Goal: Task Accomplishment & Management: Complete application form

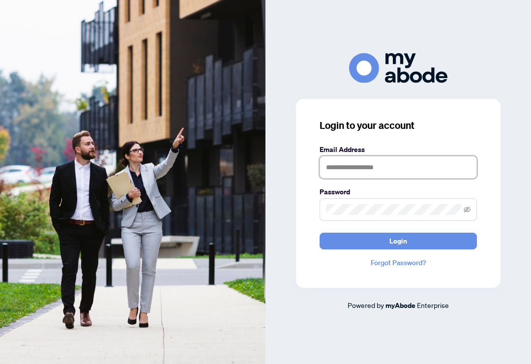
click at [418, 176] on input "text" at bounding box center [397, 167] width 157 height 23
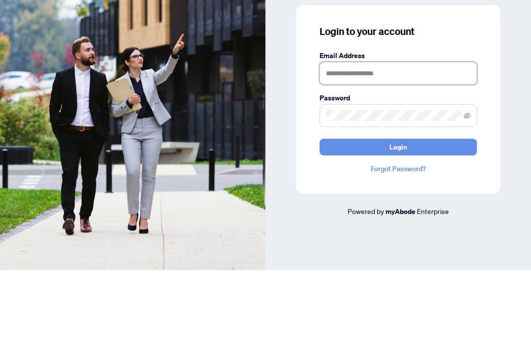
type input "**********"
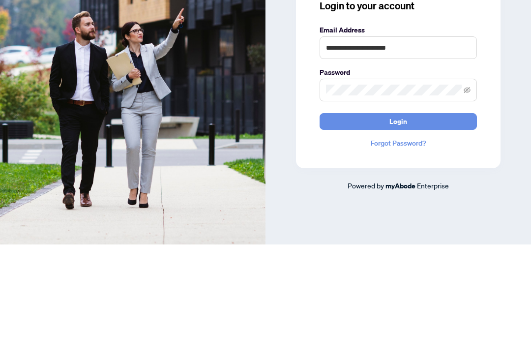
click at [426, 232] on button "Login" at bounding box center [397, 240] width 157 height 17
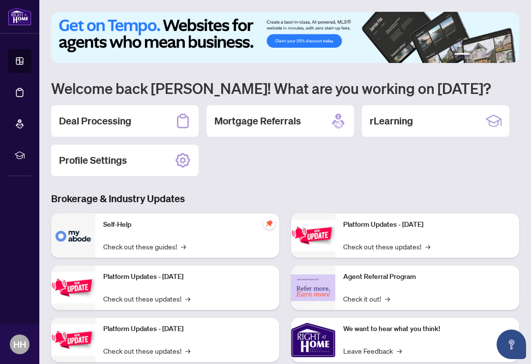
click at [77, 127] on h2 "Deal Processing" at bounding box center [95, 121] width 72 height 14
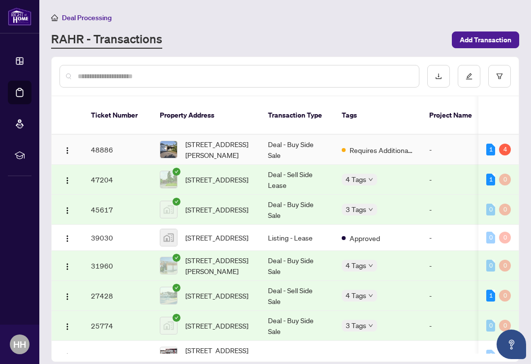
click at [231, 140] on span "[STREET_ADDRESS][PERSON_NAME]" at bounding box center [218, 150] width 67 height 22
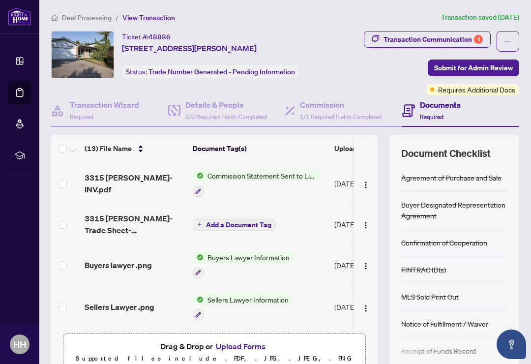
click at [453, 41] on div "Transaction Communication 4" at bounding box center [432, 39] width 99 height 16
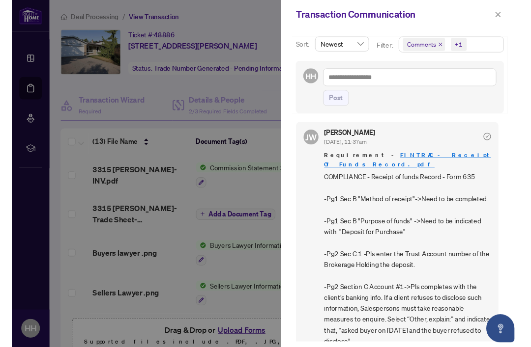
scroll to position [220, 0]
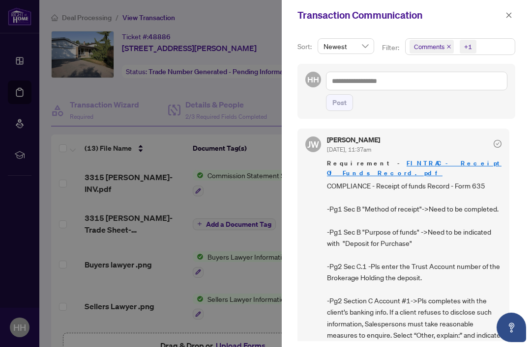
click at [297, 0] on div "Transaction Communication" at bounding box center [406, 15] width 249 height 30
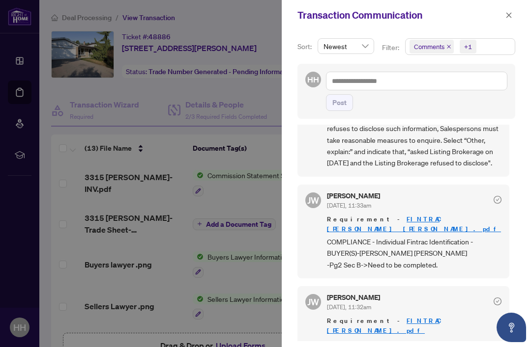
scroll to position [518, 0]
click at [508, 16] on icon "close" at bounding box center [508, 15] width 7 height 7
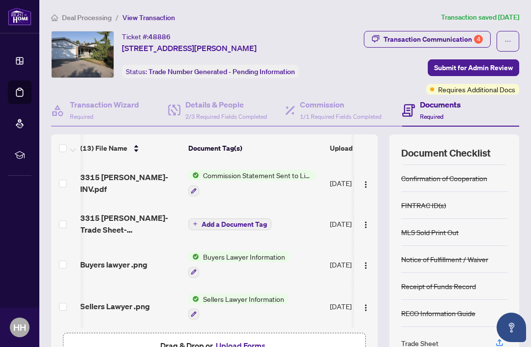
scroll to position [64, 0]
click at [429, 342] on div "Trade Sheet" at bounding box center [419, 343] width 37 height 11
click at [254, 177] on span "Commission Statement Sent to Listing Brokerage" at bounding box center [257, 175] width 116 height 11
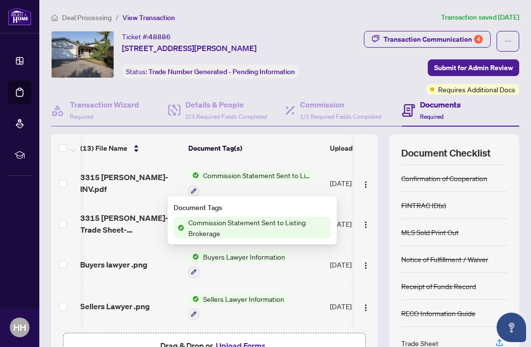
click at [144, 183] on span "3315 [PERSON_NAME]-INV.pdf" at bounding box center [130, 183] width 100 height 24
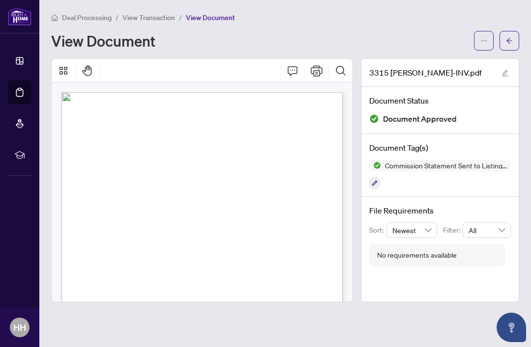
click at [0, 0] on link "Deal Processing" at bounding box center [0, 0] width 0 height 0
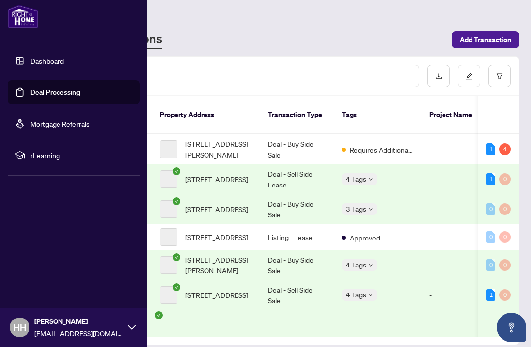
click at [282, 25] on div "Deal Processing [PERSON_NAME] - Transactions Add Transaction" at bounding box center [285, 30] width 468 height 37
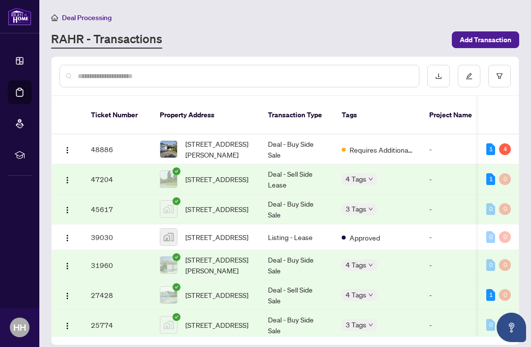
click at [219, 139] on span "[STREET_ADDRESS][PERSON_NAME]" at bounding box center [218, 150] width 67 height 22
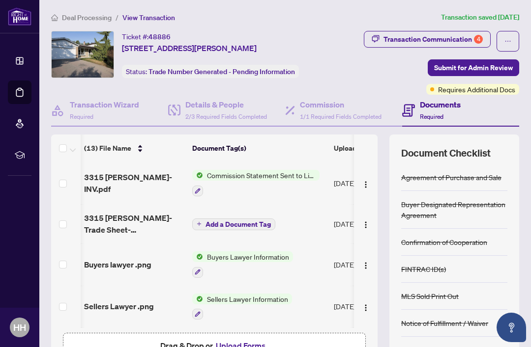
click at [241, 222] on span "Add a Document Tag" at bounding box center [237, 224] width 65 height 7
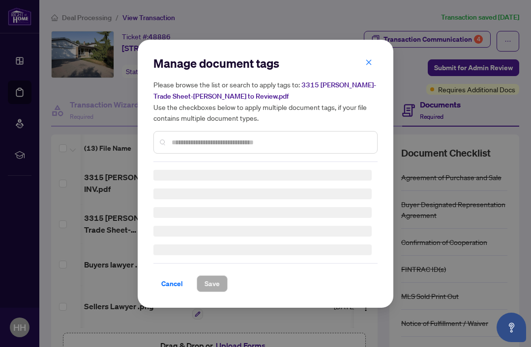
click at [132, 228] on div "Manage document tags Please browse the list or search to apply tags to: 3315 [P…" at bounding box center [265, 173] width 531 height 347
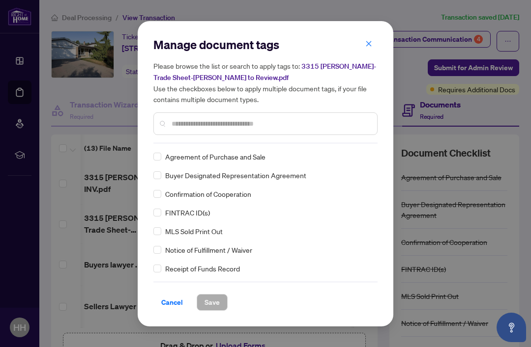
click at [364, 52] on button "button" at bounding box center [369, 44] width 20 height 17
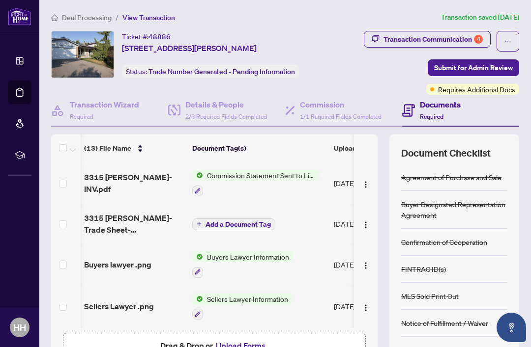
click at [373, 45] on span "button" at bounding box center [375, 39] width 8 height 16
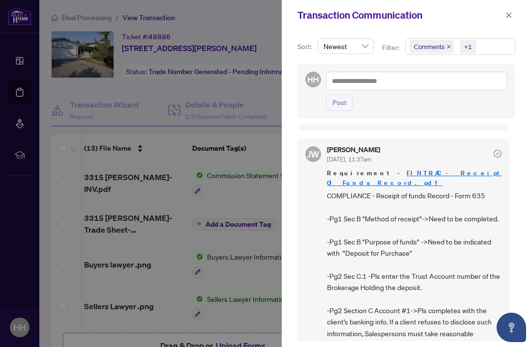
click at [513, 14] on button "button" at bounding box center [508, 15] width 13 height 12
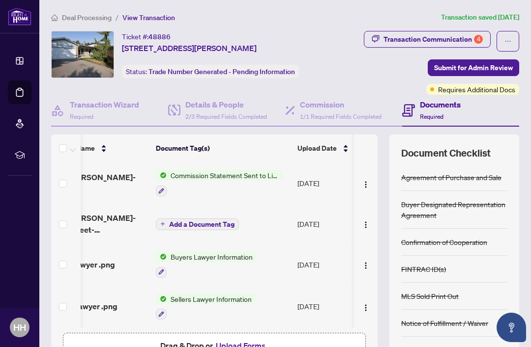
click at [222, 221] on span "Add a Document Tag" at bounding box center [201, 224] width 65 height 7
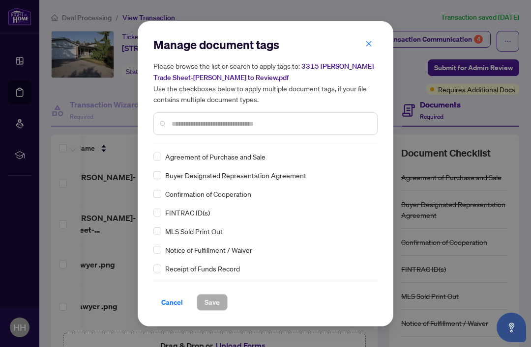
click at [373, 42] on button "button" at bounding box center [369, 44] width 20 height 17
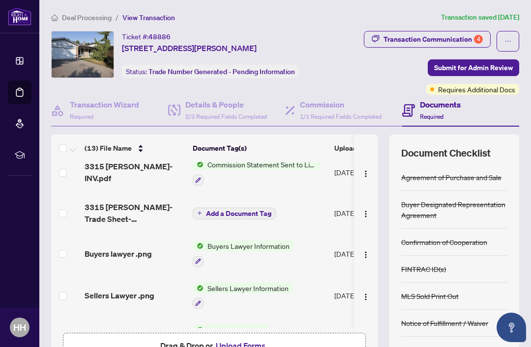
click at [106, 211] on span "3315 [PERSON_NAME]-Trade Sheet-[PERSON_NAME] to Review.pdf" at bounding box center [135, 213] width 100 height 24
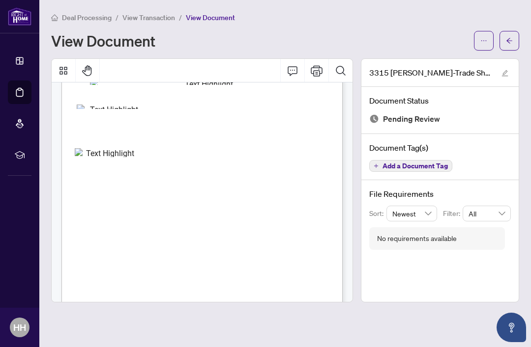
scroll to position [131, 0]
click at [487, 39] on button "button" at bounding box center [484, 41] width 20 height 20
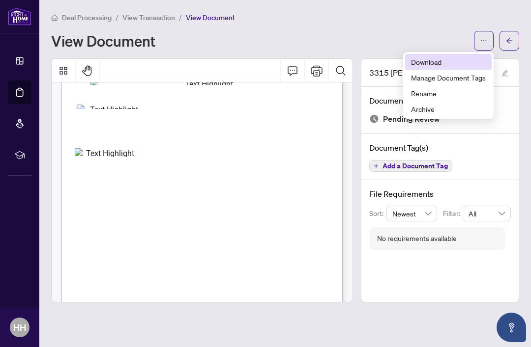
click at [431, 62] on span "Download" at bounding box center [448, 62] width 75 height 11
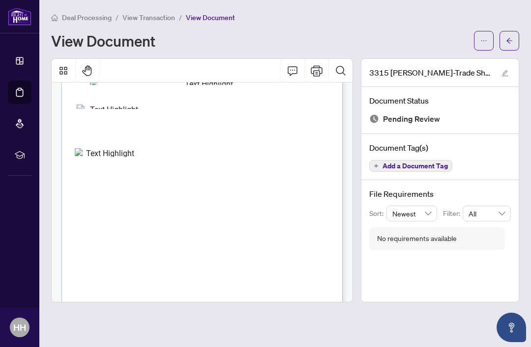
click at [510, 38] on icon "arrow-left" at bounding box center [509, 40] width 7 height 7
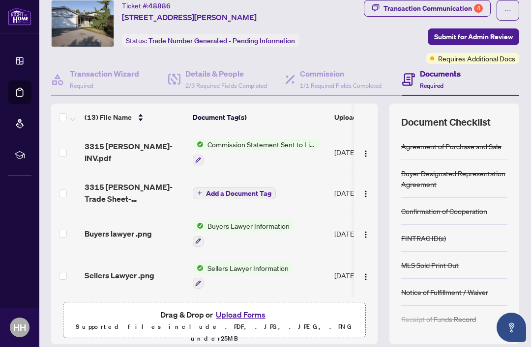
scroll to position [31, 0]
click at [246, 314] on button "Upload Forms" at bounding box center [241, 315] width 56 height 13
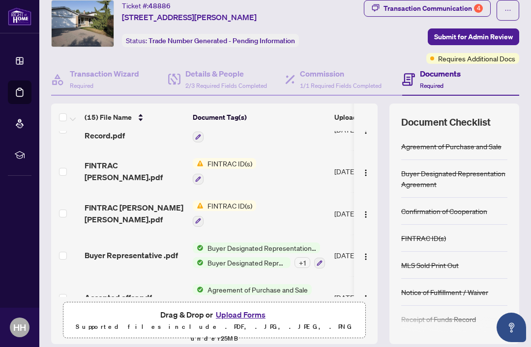
scroll to position [430, 0]
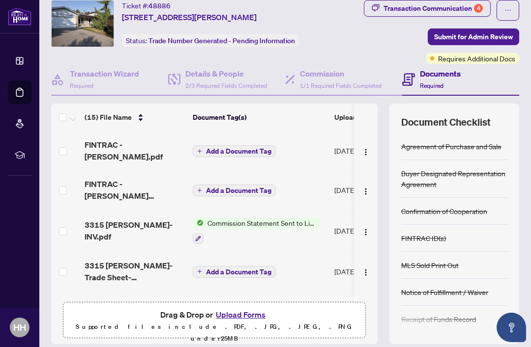
click at [242, 315] on button "Upload Forms" at bounding box center [241, 315] width 56 height 13
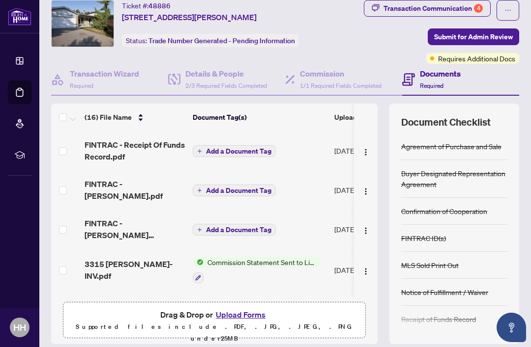
click at [244, 312] on button "Upload Forms" at bounding box center [241, 315] width 56 height 13
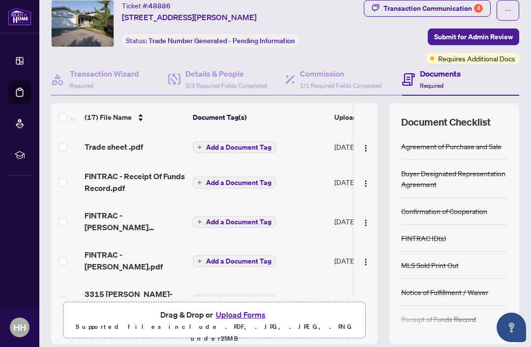
click at [480, 33] on span "Submit for Admin Review" at bounding box center [473, 37] width 79 height 16
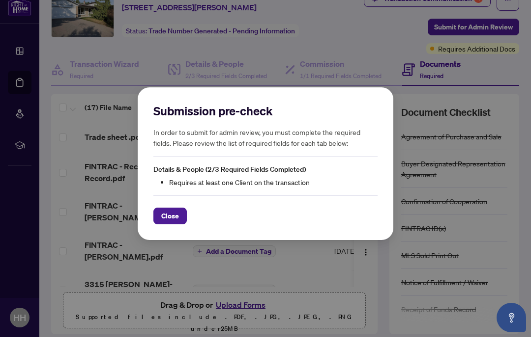
scroll to position [0, 0]
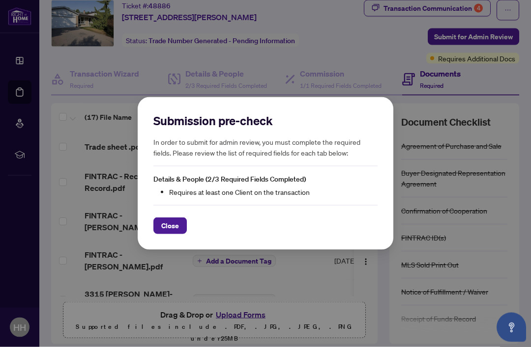
click at [169, 234] on span "Close" at bounding box center [170, 226] width 18 height 16
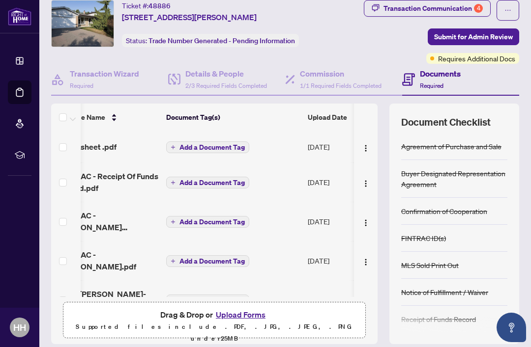
scroll to position [0, 29]
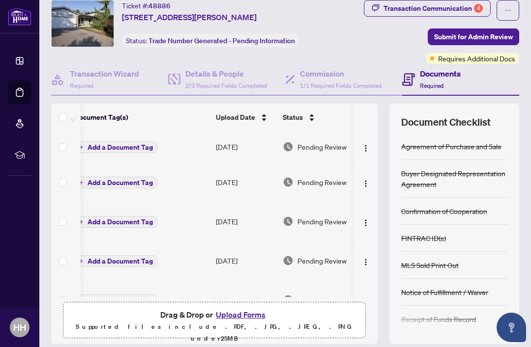
click at [462, 9] on div "Transaction Communication 4" at bounding box center [432, 8] width 99 height 16
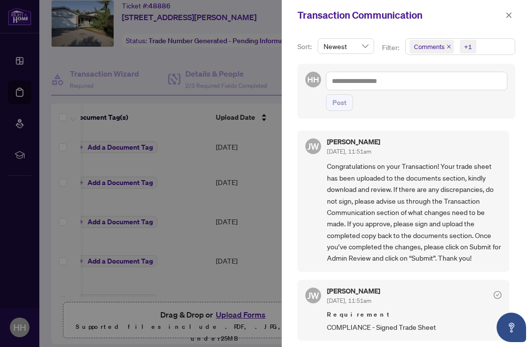
click at [504, 14] on button "button" at bounding box center [508, 15] width 13 height 12
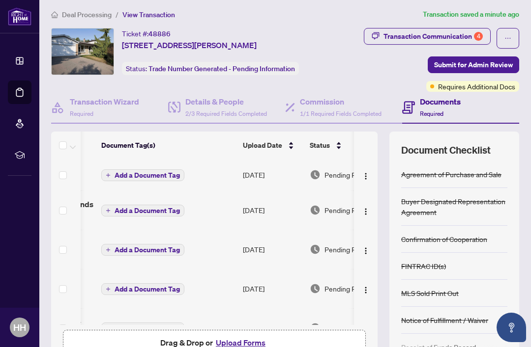
click at [489, 65] on span "Submit for Admin Review" at bounding box center [473, 65] width 79 height 16
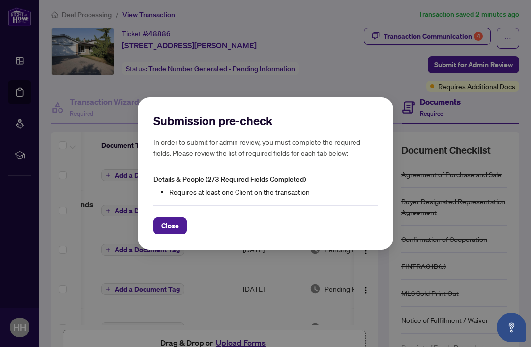
click at [171, 229] on span "Close" at bounding box center [170, 226] width 18 height 16
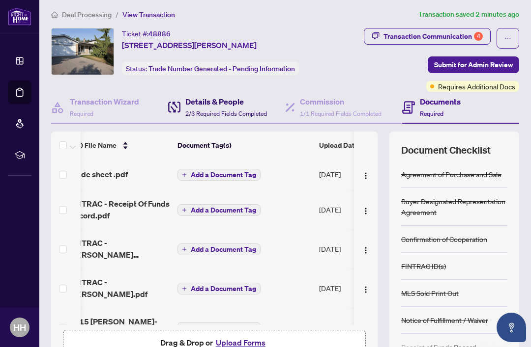
click at [221, 96] on h4 "Details & People" at bounding box center [226, 102] width 82 height 12
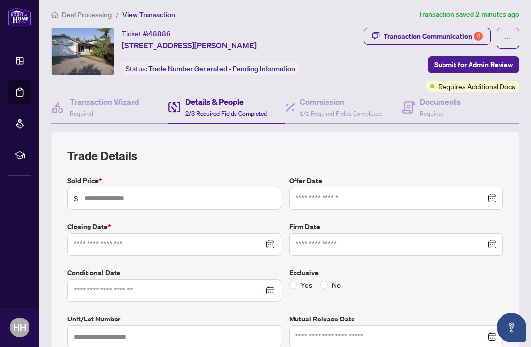
type input "*********"
type input "**********"
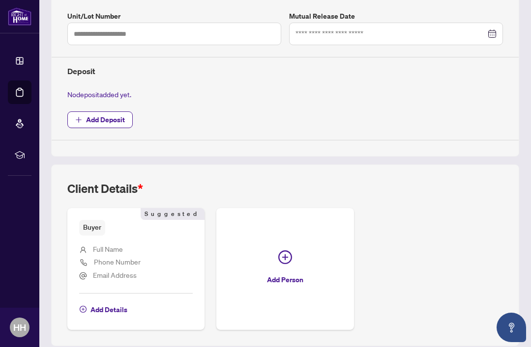
click at [117, 302] on span "Add Details" at bounding box center [108, 310] width 37 height 16
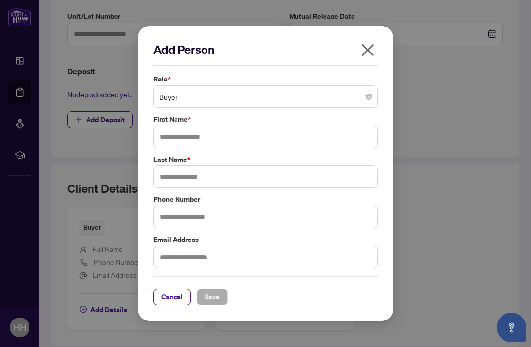
click at [269, 95] on span "Buyer" at bounding box center [265, 96] width 212 height 19
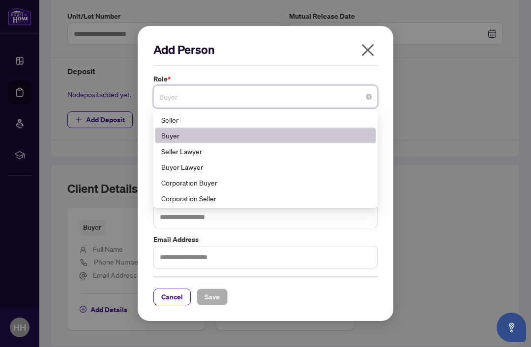
click at [429, 78] on div "Add Person Role * Buyer 1 2 5 Seller Buyer Seller Lawyer Buyer Lawyer Corporati…" at bounding box center [265, 173] width 531 height 347
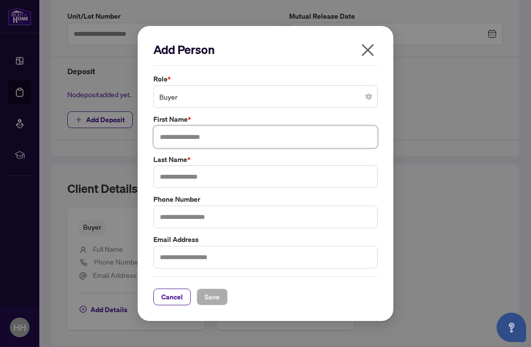
click at [258, 139] on input "text" at bounding box center [265, 137] width 224 height 23
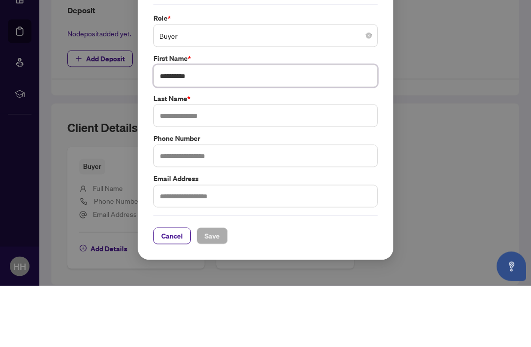
type input "**********"
click at [263, 166] on input "text" at bounding box center [265, 177] width 224 height 23
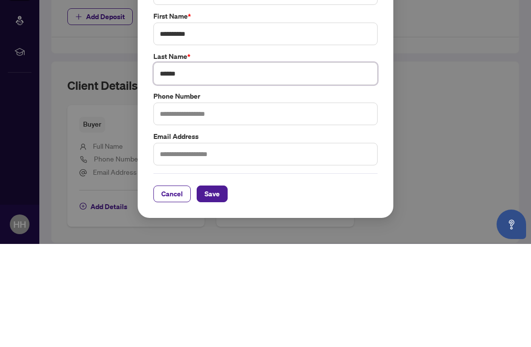
type input "******"
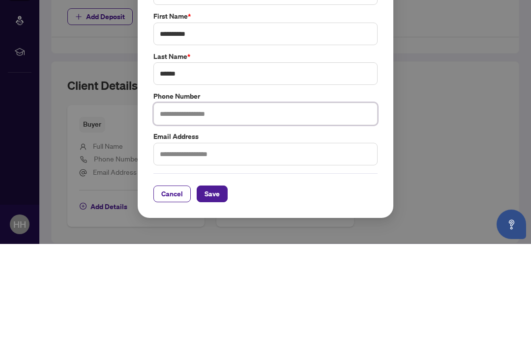
click at [282, 206] on input "text" at bounding box center [265, 217] width 224 height 23
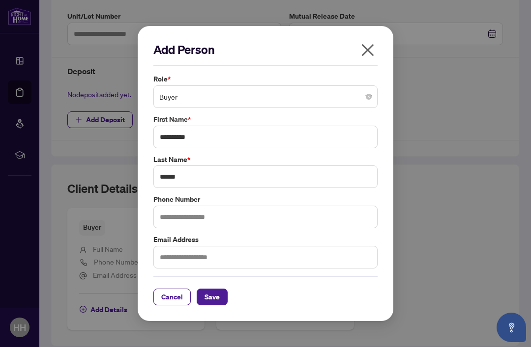
click at [218, 299] on span "Save" at bounding box center [211, 297] width 15 height 16
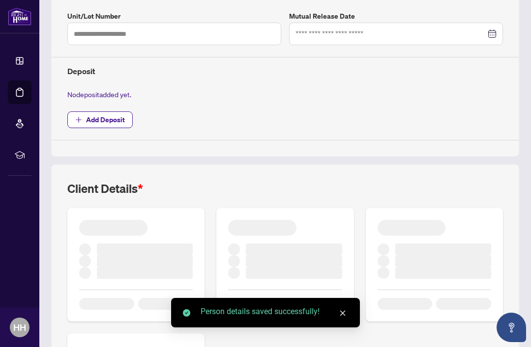
scroll to position [292, 0]
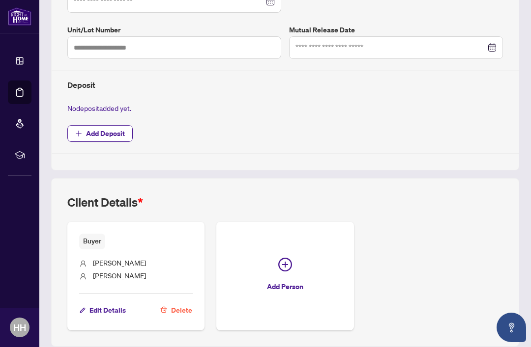
click at [292, 279] on span "Add Person" at bounding box center [285, 287] width 36 height 16
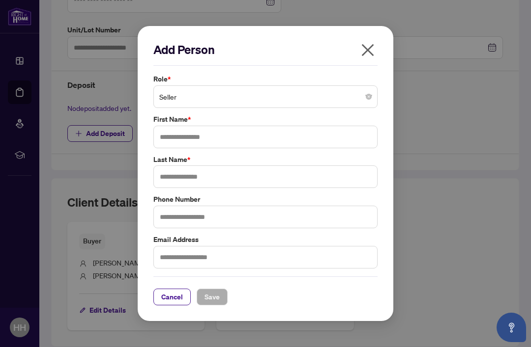
click at [365, 95] on span "Seller" at bounding box center [265, 96] width 212 height 19
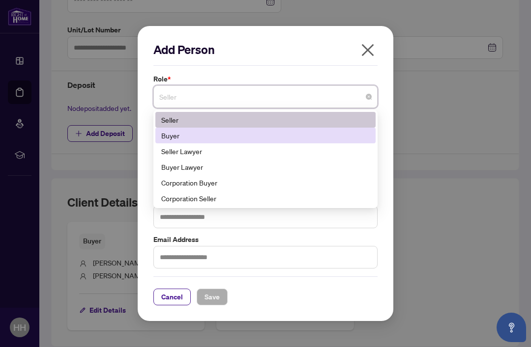
click at [206, 138] on div "Buyer" at bounding box center [265, 135] width 208 height 11
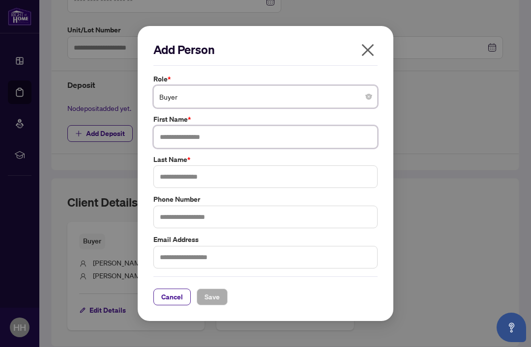
click at [249, 139] on input "text" at bounding box center [265, 137] width 224 height 23
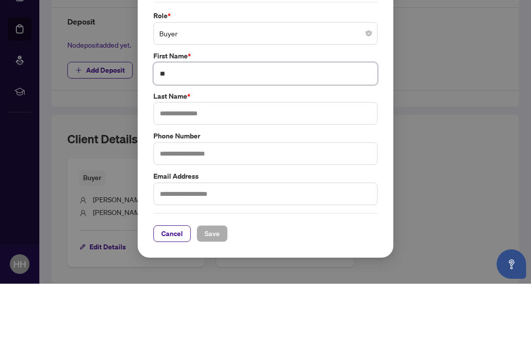
type input "*"
type input "****"
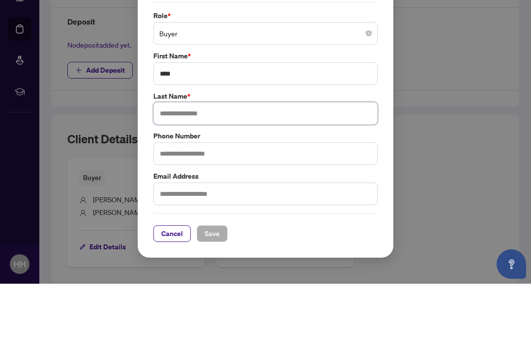
click at [252, 166] on input "text" at bounding box center [265, 177] width 224 height 23
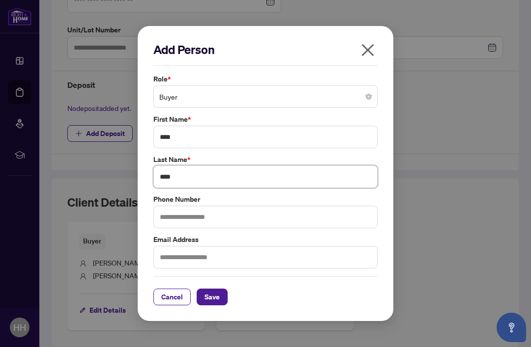
type input "****"
click at [214, 298] on span "Save" at bounding box center [211, 297] width 15 height 16
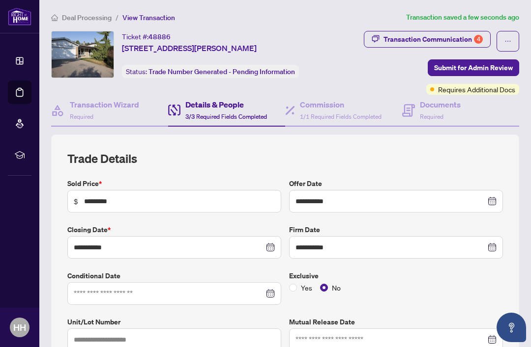
scroll to position [18, 0]
click at [337, 113] on span "1/1 Required Fields Completed" at bounding box center [341, 116] width 82 height 7
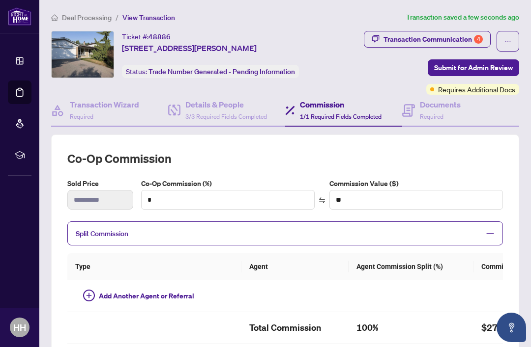
type textarea "**********"
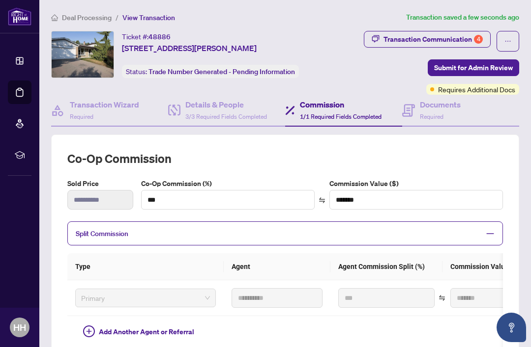
type input "***"
type input "*******"
click at [463, 31] on div "Transaction Communication 4" at bounding box center [432, 39] width 99 height 16
type textarea "**********"
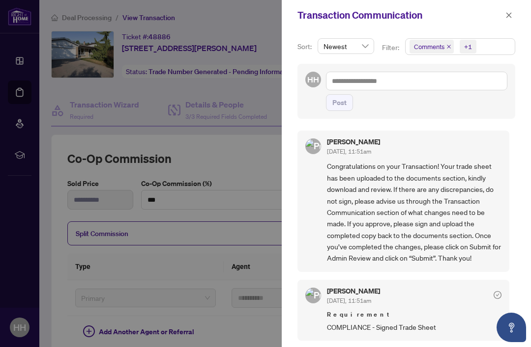
click at [510, 17] on icon "close" at bounding box center [508, 15] width 7 height 7
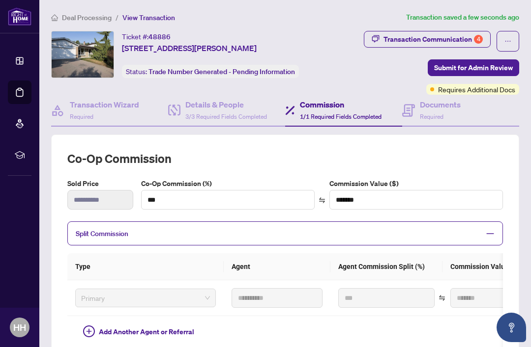
click at [487, 60] on span "Submit for Admin Review" at bounding box center [473, 68] width 79 height 16
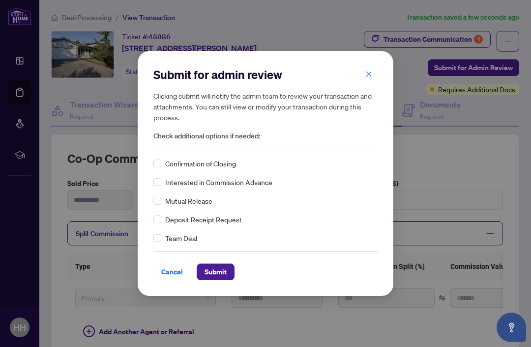
click at [219, 273] on span "Submit" at bounding box center [215, 272] width 22 height 16
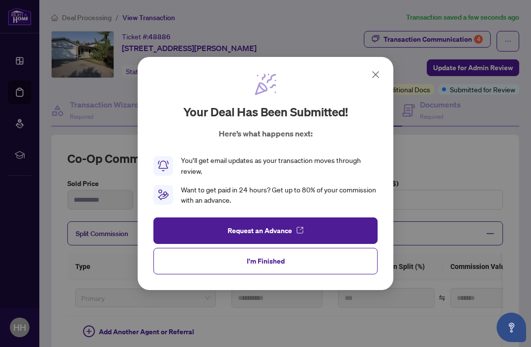
click at [279, 261] on span "I'm Finished" at bounding box center [266, 262] width 38 height 16
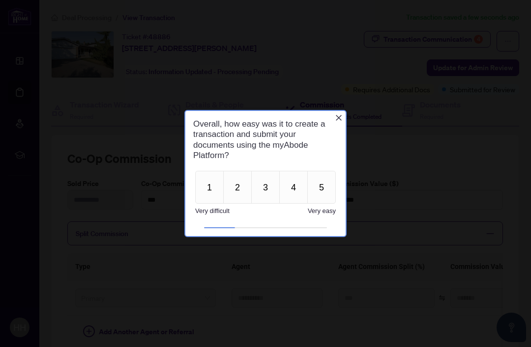
click at [320, 189] on button "5" at bounding box center [321, 187] width 28 height 33
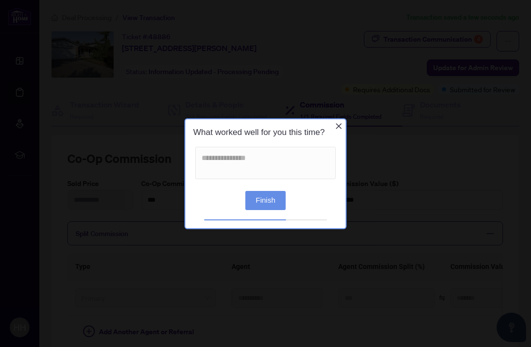
click at [269, 199] on button "Finish" at bounding box center [265, 200] width 40 height 19
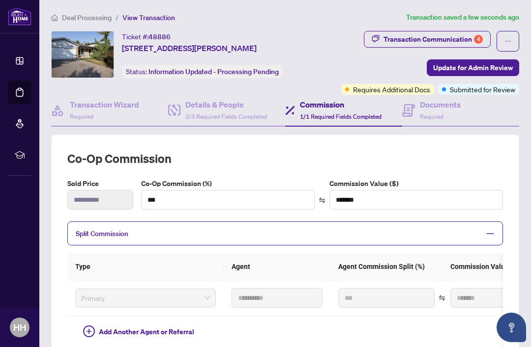
click at [510, 40] on icon "ellipsis" at bounding box center [507, 41] width 7 height 7
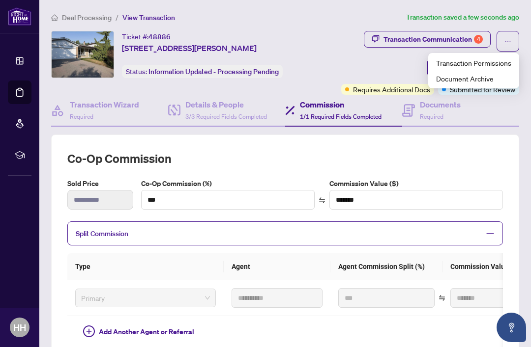
click at [506, 44] on span "button" at bounding box center [507, 41] width 7 height 16
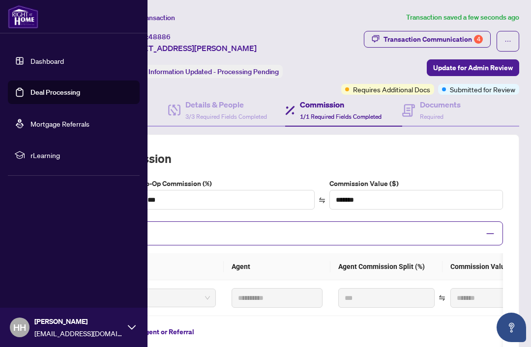
click at [80, 88] on link "Deal Processing" at bounding box center [55, 92] width 50 height 9
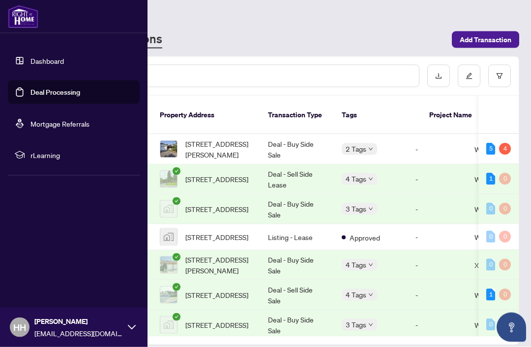
click at [129, 332] on icon at bounding box center [132, 328] width 8 height 8
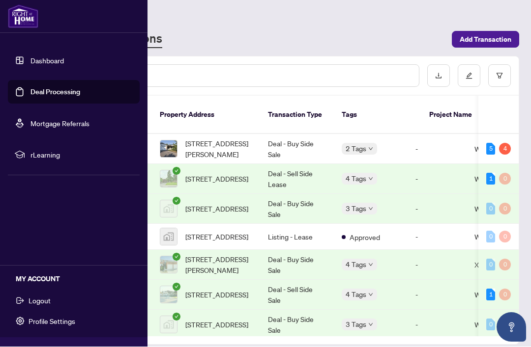
click at [131, 332] on icon at bounding box center [132, 328] width 8 height 8
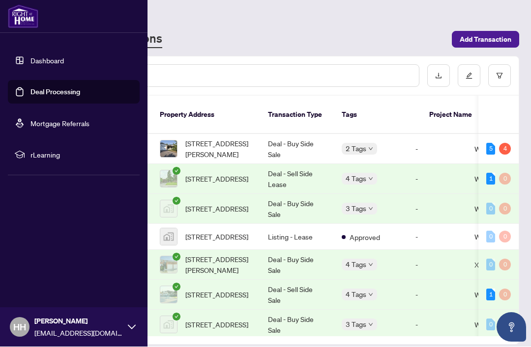
click at [95, 339] on span "[EMAIL_ADDRESS][DOMAIN_NAME]" at bounding box center [78, 333] width 88 height 11
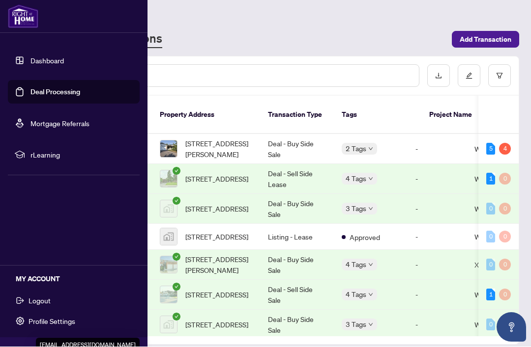
click at [47, 296] on span "Logout" at bounding box center [39, 301] width 22 height 16
